Goal: Navigation & Orientation: Find specific page/section

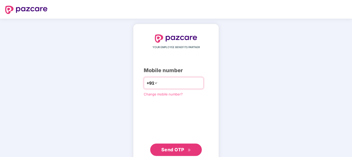
type input "**********"
click at [171, 147] on span "Send OTP" at bounding box center [172, 149] width 23 height 5
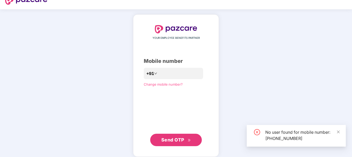
scroll to position [14, 0]
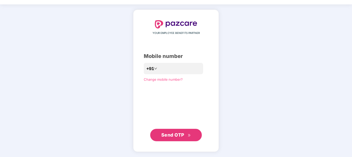
click at [186, 137] on span "Send OTP" at bounding box center [176, 134] width 30 height 7
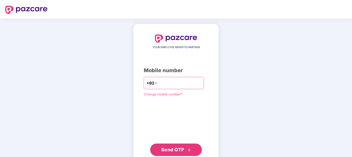
click at [160, 80] on input "number" at bounding box center [180, 83] width 42 height 8
type input "**********"
click at [185, 148] on span "Send OTP" at bounding box center [176, 149] width 30 height 7
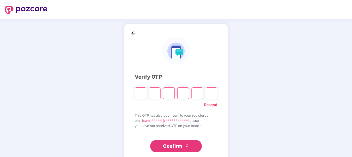
type input "*"
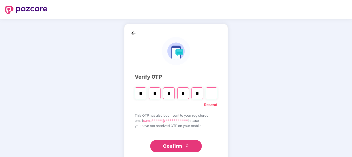
type input "*"
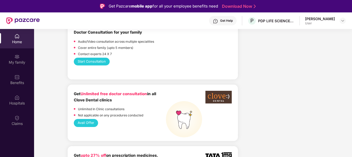
scroll to position [310, 0]
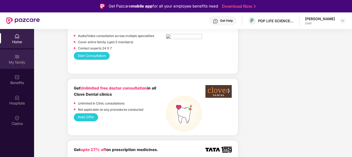
click at [17, 55] on img at bounding box center [16, 56] width 5 height 5
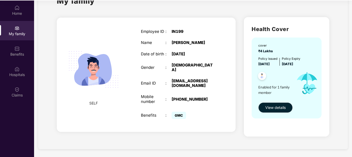
scroll to position [29, 0]
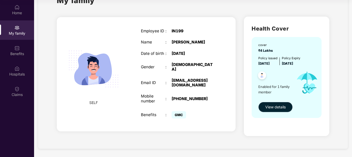
click at [282, 106] on span "View details" at bounding box center [275, 107] width 20 height 6
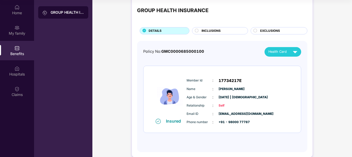
scroll to position [18, 0]
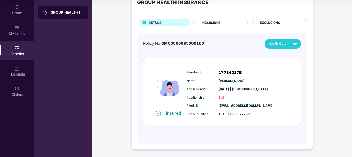
click at [199, 22] on div "INCLUSIONS" at bounding box center [222, 23] width 46 height 6
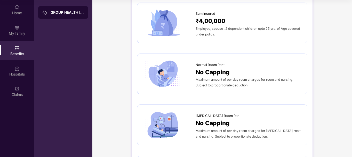
scroll to position [44, 0]
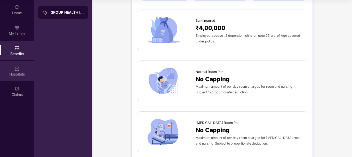
click at [12, 68] on div "Hospitals" at bounding box center [17, 70] width 34 height 19
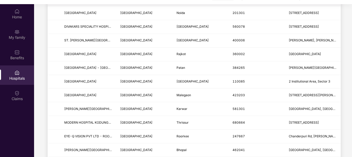
scroll to position [29, 0]
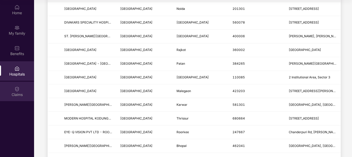
click at [19, 88] on img at bounding box center [16, 88] width 5 height 5
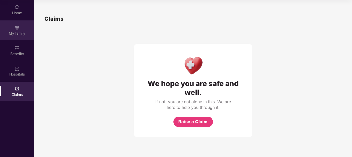
click at [10, 35] on div "My family" at bounding box center [17, 33] width 34 height 5
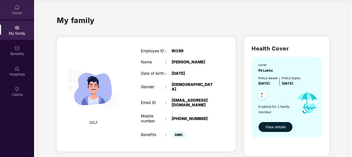
click at [23, 13] on div "Home" at bounding box center [17, 12] width 34 height 5
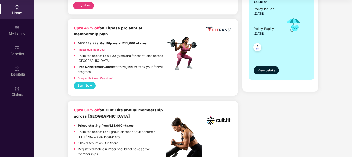
scroll to position [129, 0]
